Goal: Use online tool/utility: Use online tool/utility

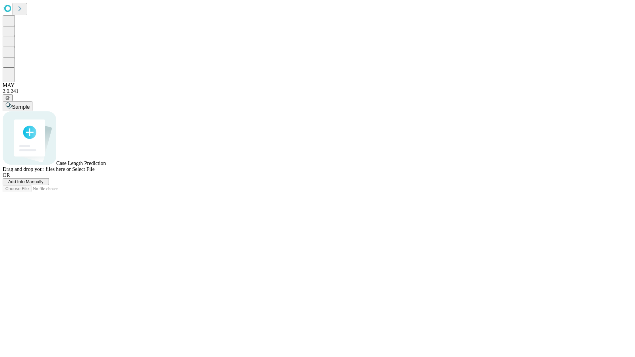
click at [95, 172] on span "Select File" at bounding box center [83, 169] width 22 height 6
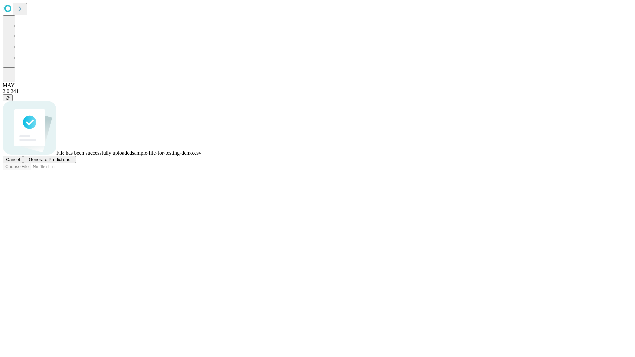
click at [70, 162] on span "Generate Predictions" at bounding box center [49, 159] width 41 height 5
